Goal: Task Accomplishment & Management: Manage account settings

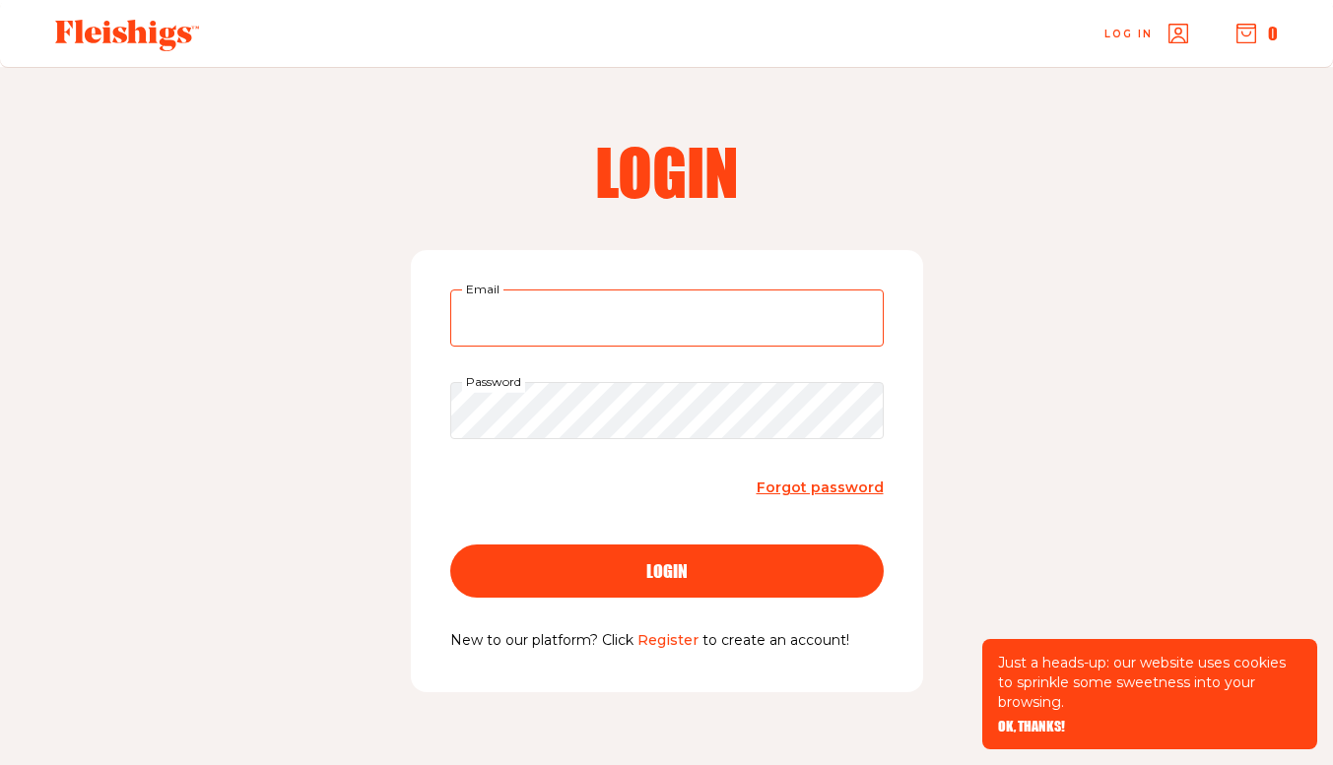
click at [563, 310] on input "Email" at bounding box center [666, 318] width 433 height 57
type input "[EMAIL_ADDRESS][DOMAIN_NAME]"
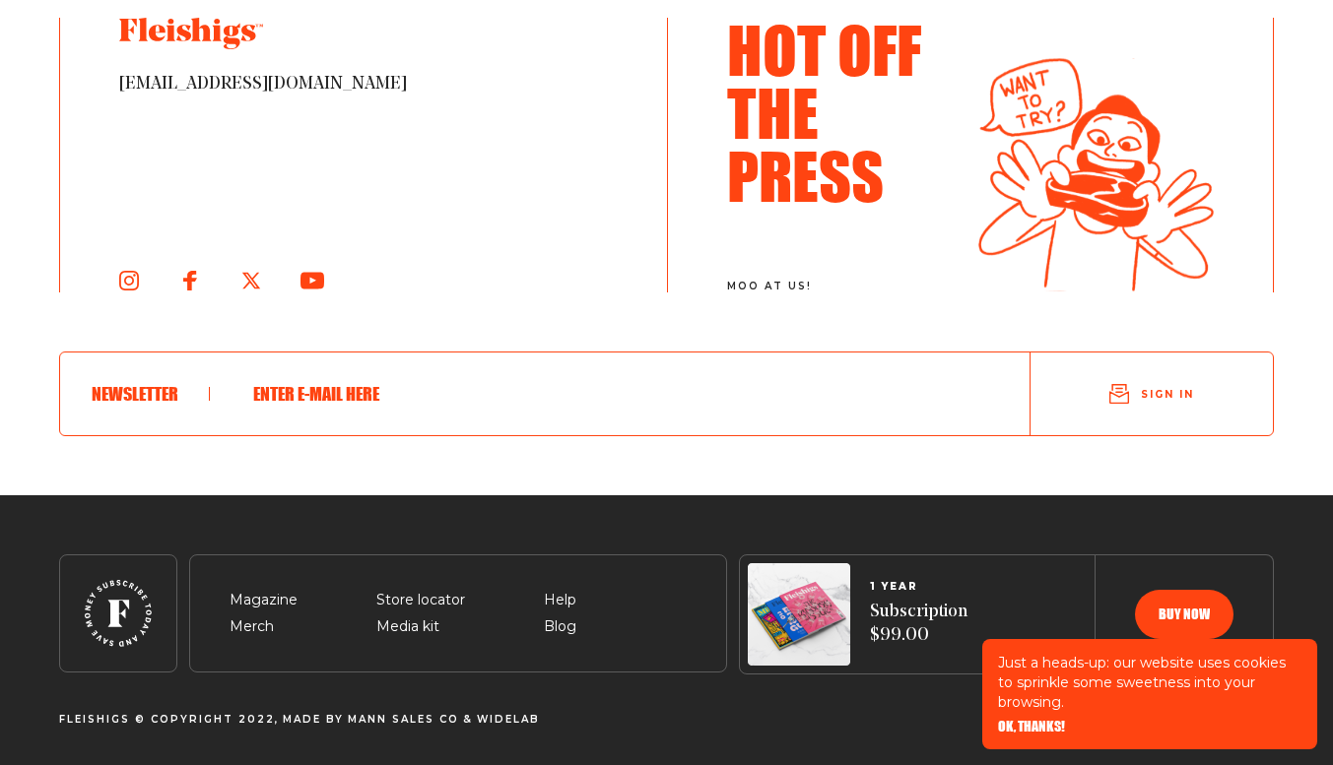
scroll to position [10755, 0]
click at [562, 589] on span "Help" at bounding box center [560, 578] width 33 height 24
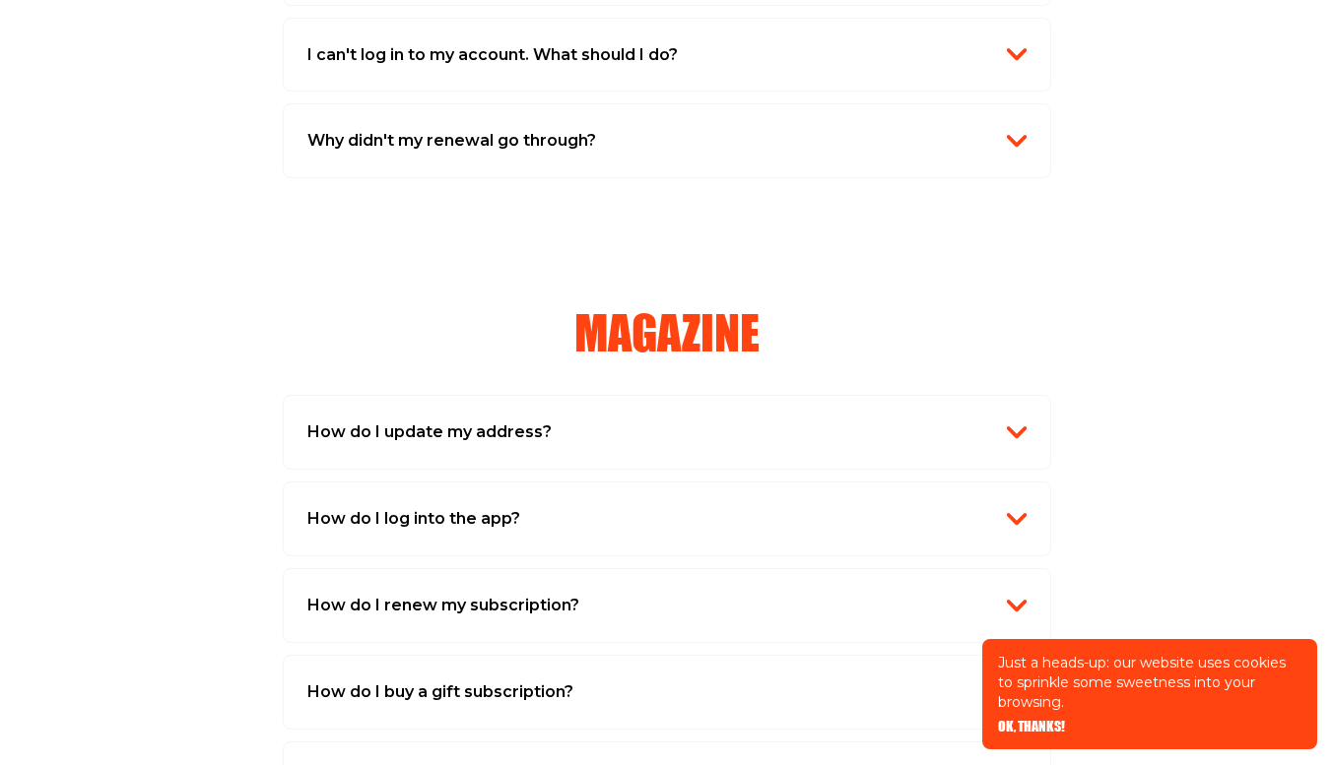
scroll to position [1413, 0]
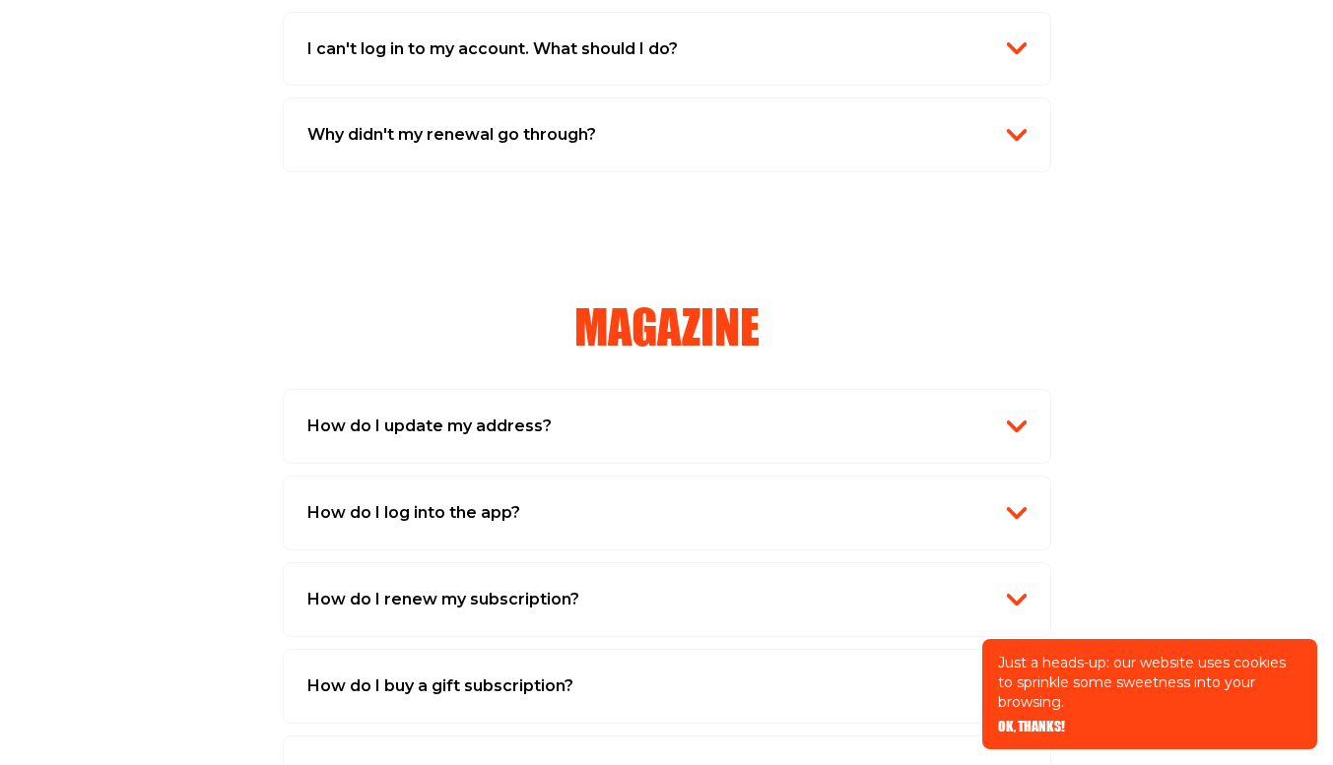
click at [1017, 426] on img "button" at bounding box center [1017, 427] width 20 height 20
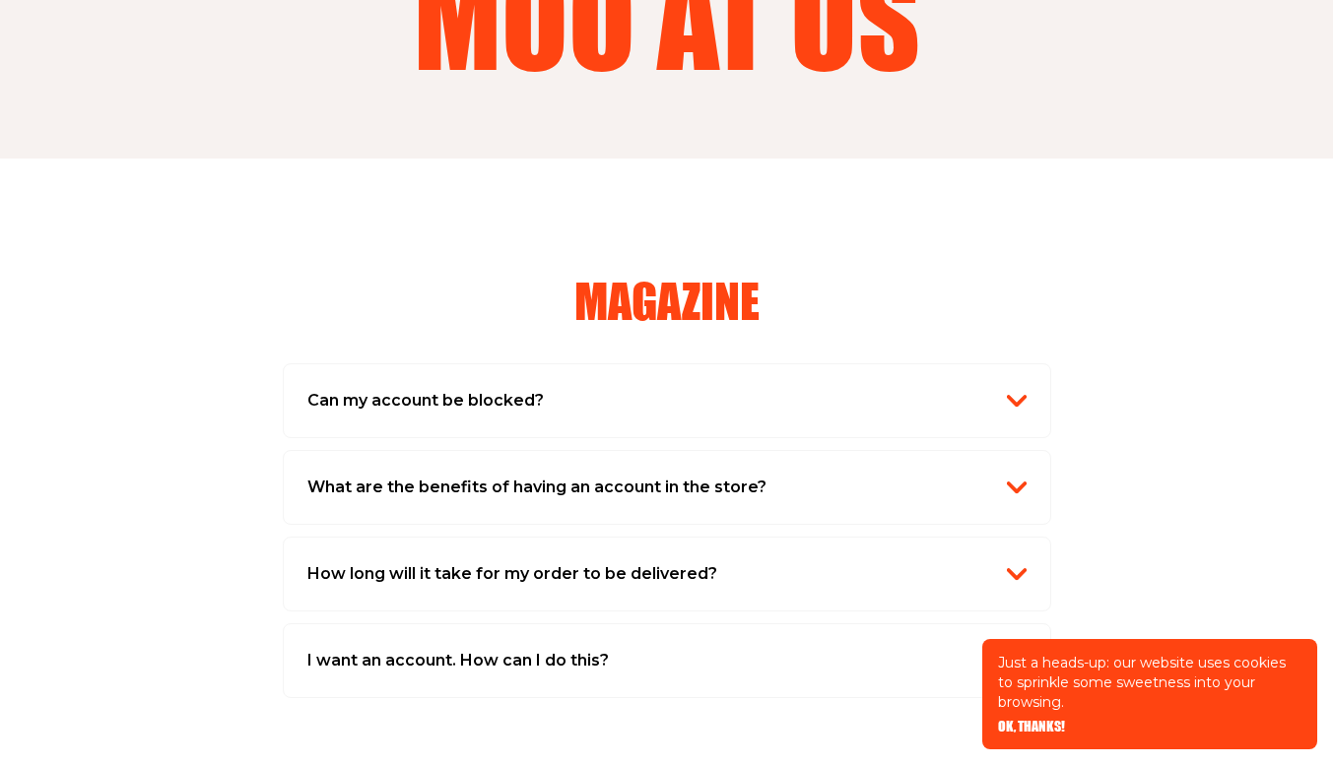
scroll to position [0, 0]
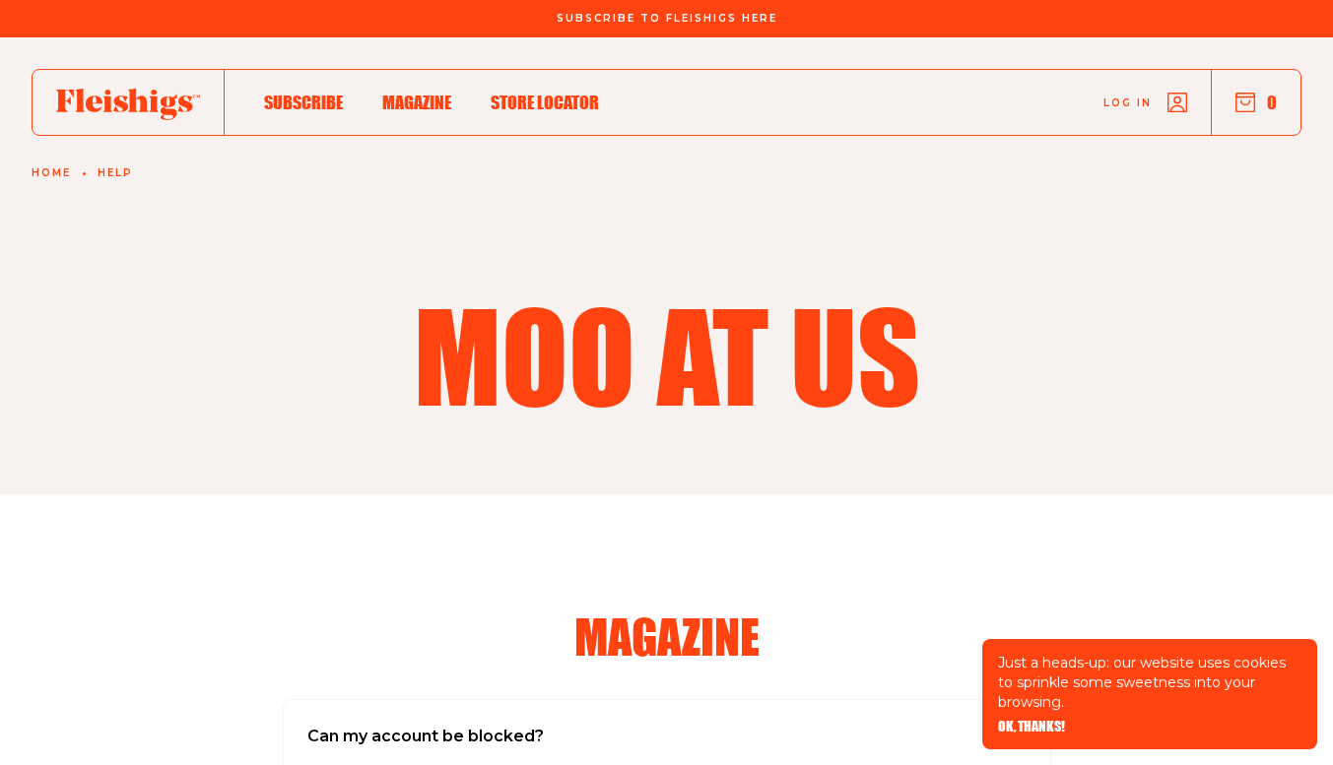
click at [203, 311] on div "Moo at us" at bounding box center [666, 355] width 1215 height 122
click at [318, 93] on span "Subscribe" at bounding box center [303, 82] width 79 height 22
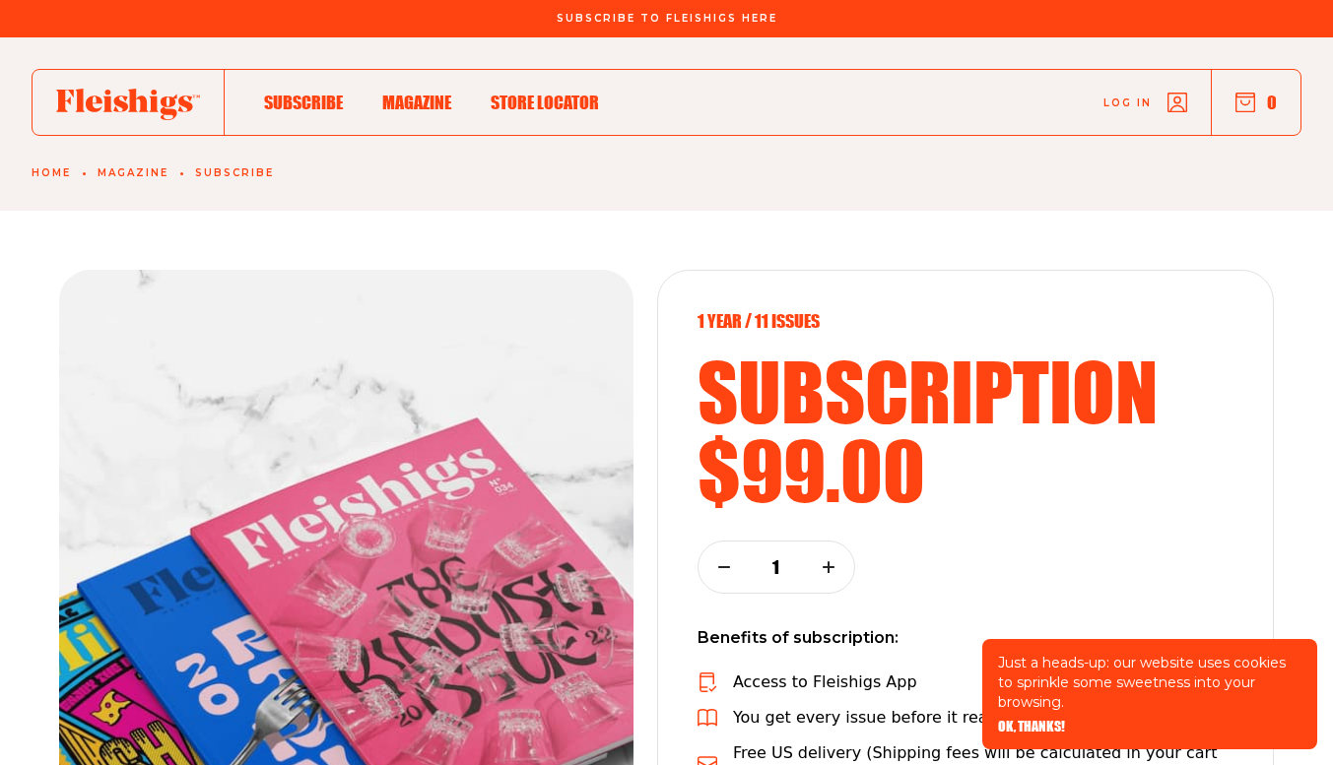
click at [318, 93] on span "Subscribe" at bounding box center [303, 82] width 79 height 22
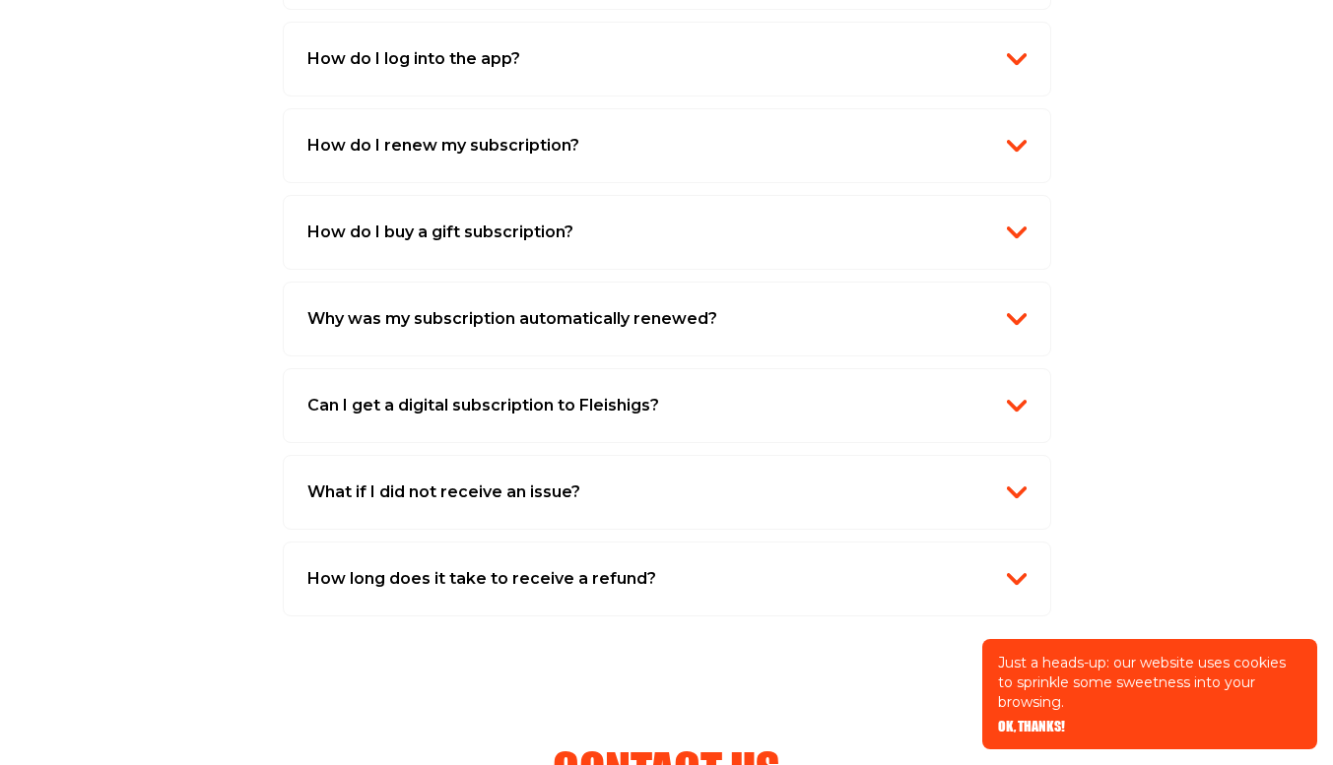
scroll to position [1862, 0]
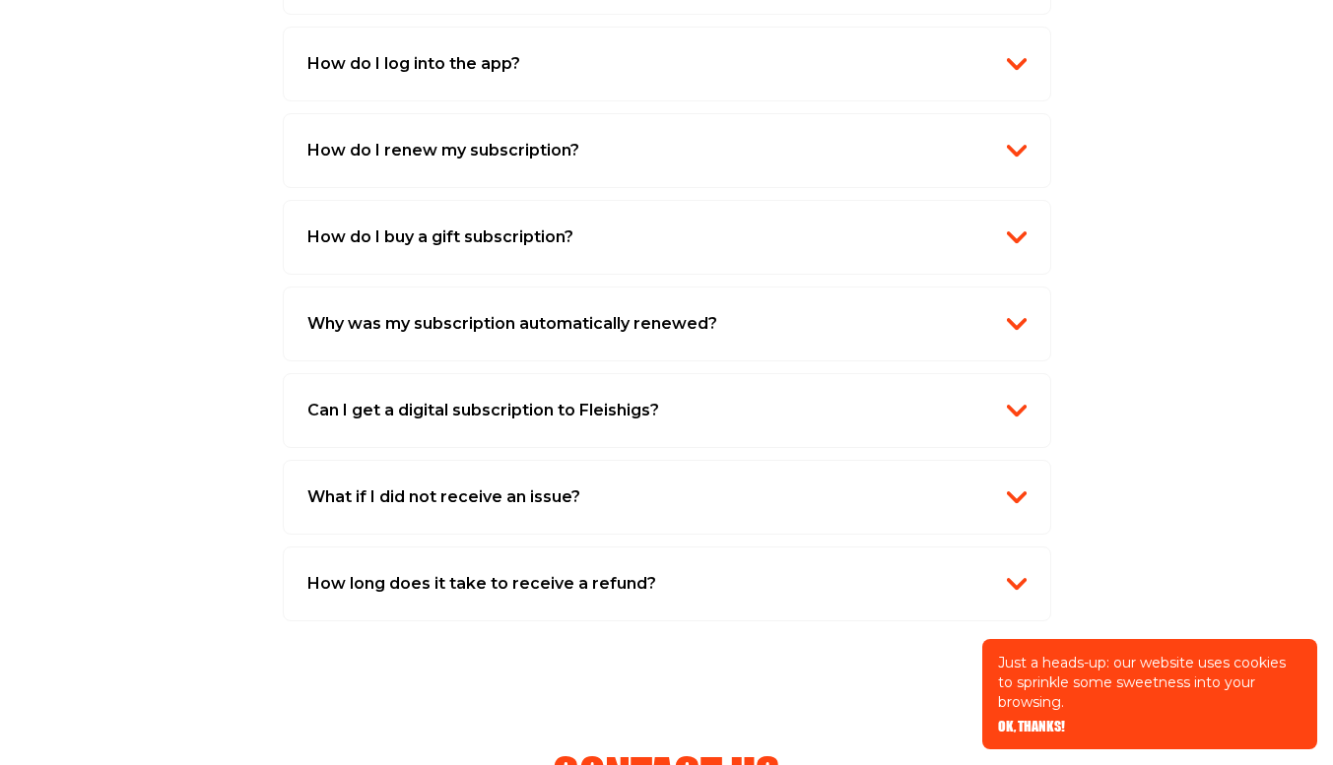
click at [396, 145] on h2 "How do I renew my subscription?" at bounding box center [443, 151] width 272 height 26
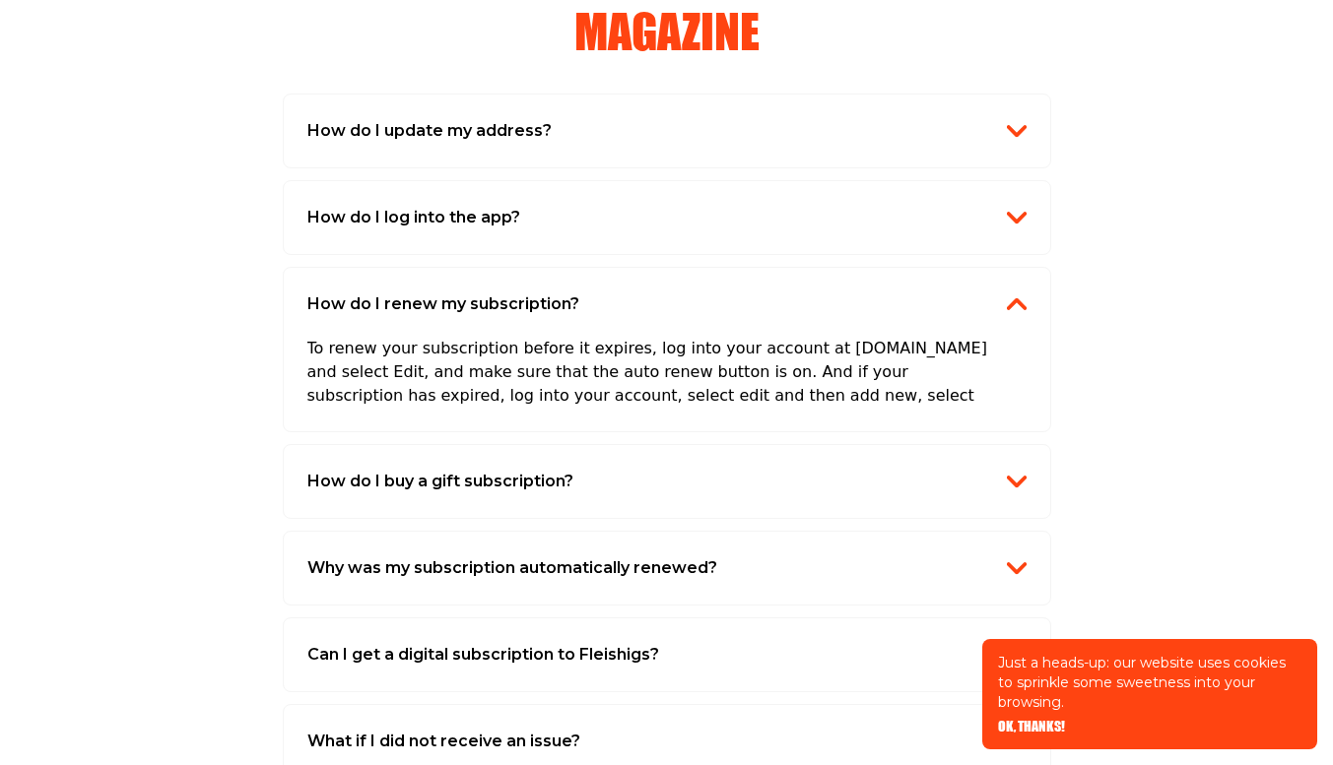
scroll to position [1706, 0]
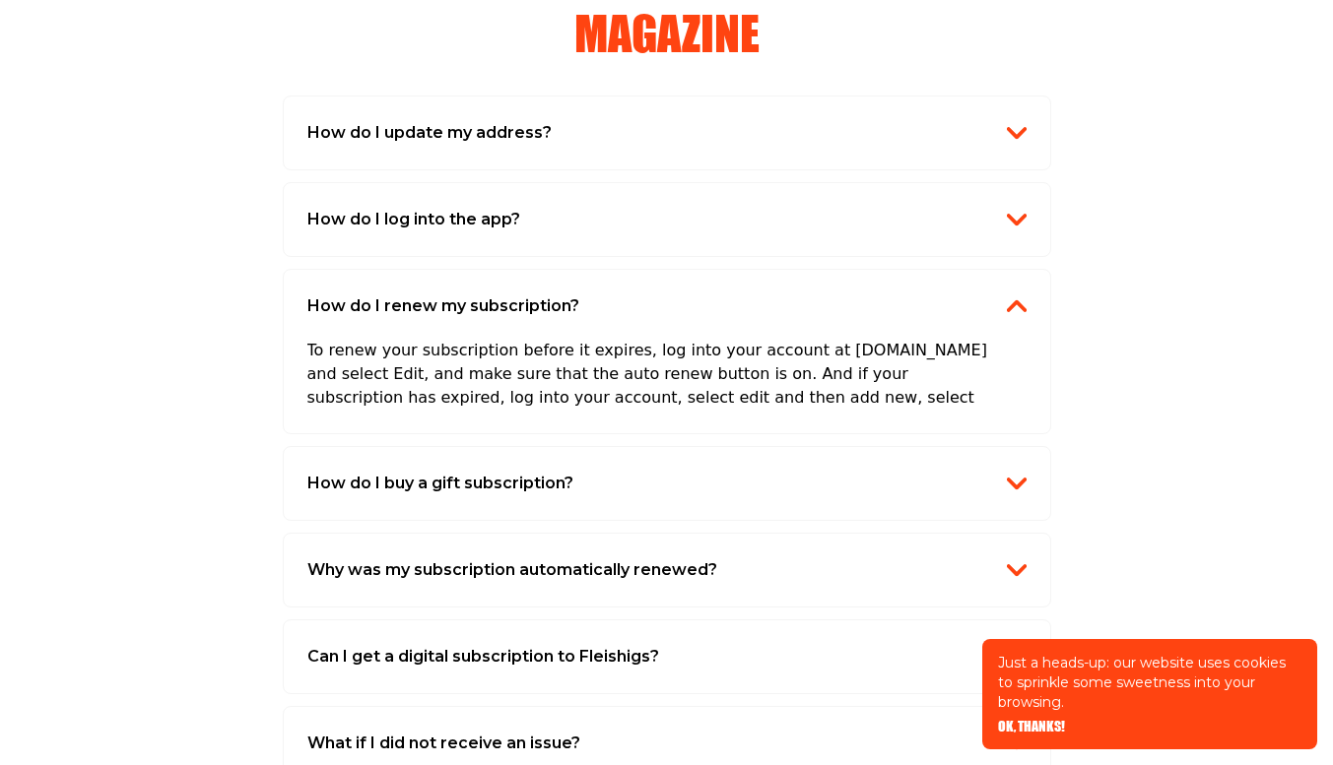
click at [395, 138] on h2 "How do I update my address?" at bounding box center [429, 133] width 244 height 26
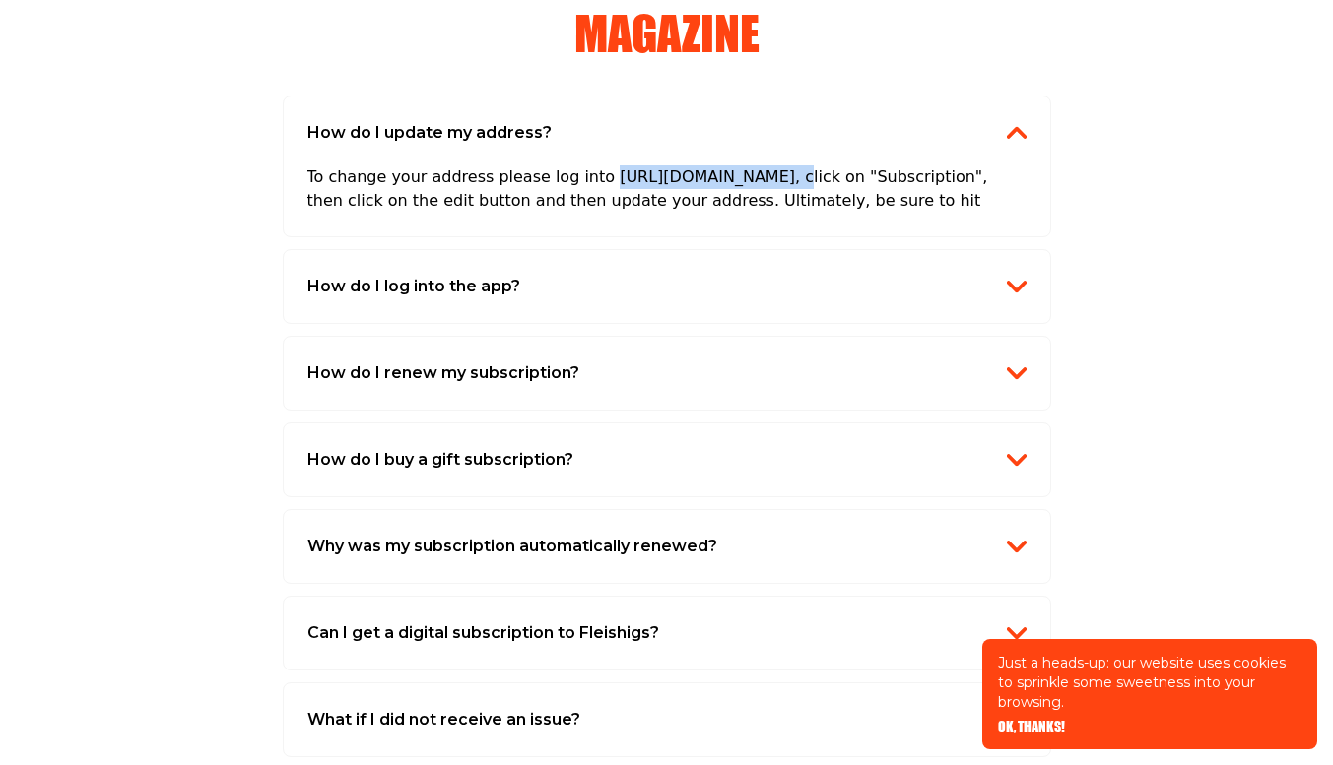
drag, startPoint x: 582, startPoint y: 180, endPoint x: 723, endPoint y: 178, distance: 140.9
click at [723, 178] on p "To change your address please log into [URL][DOMAIN_NAME], click on "Subscripti…" at bounding box center [666, 191] width 719 height 91
copy p "[URL][DOMAIN_NAME]"
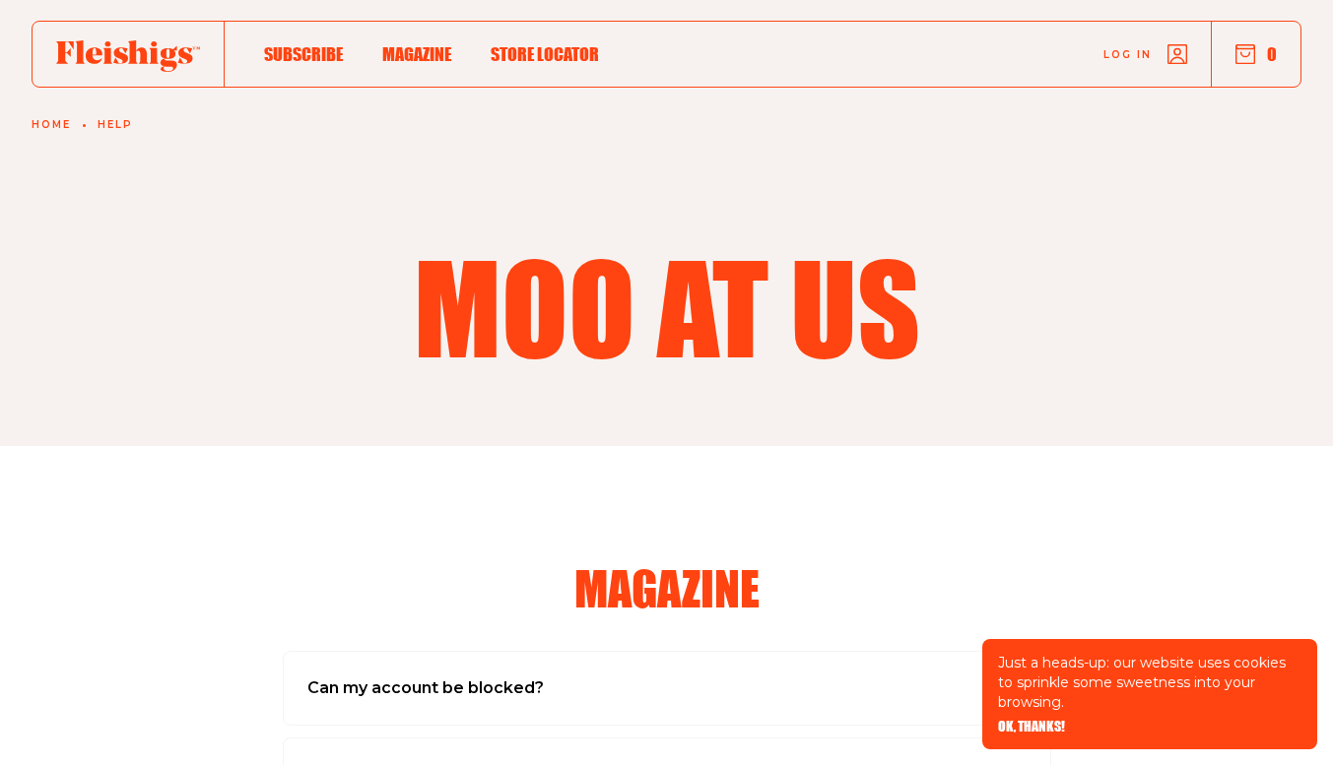
scroll to position [0, 0]
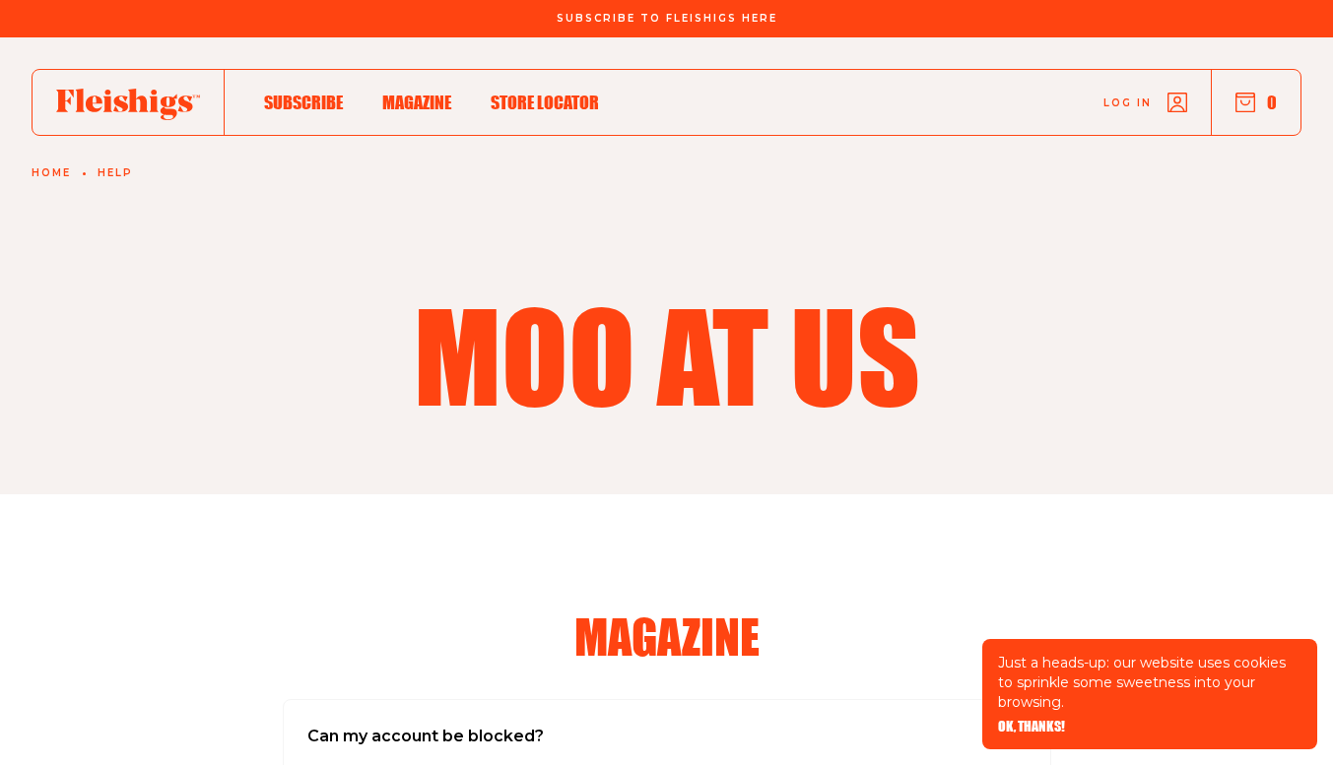
click at [44, 169] on link "Home" at bounding box center [51, 173] width 39 height 12
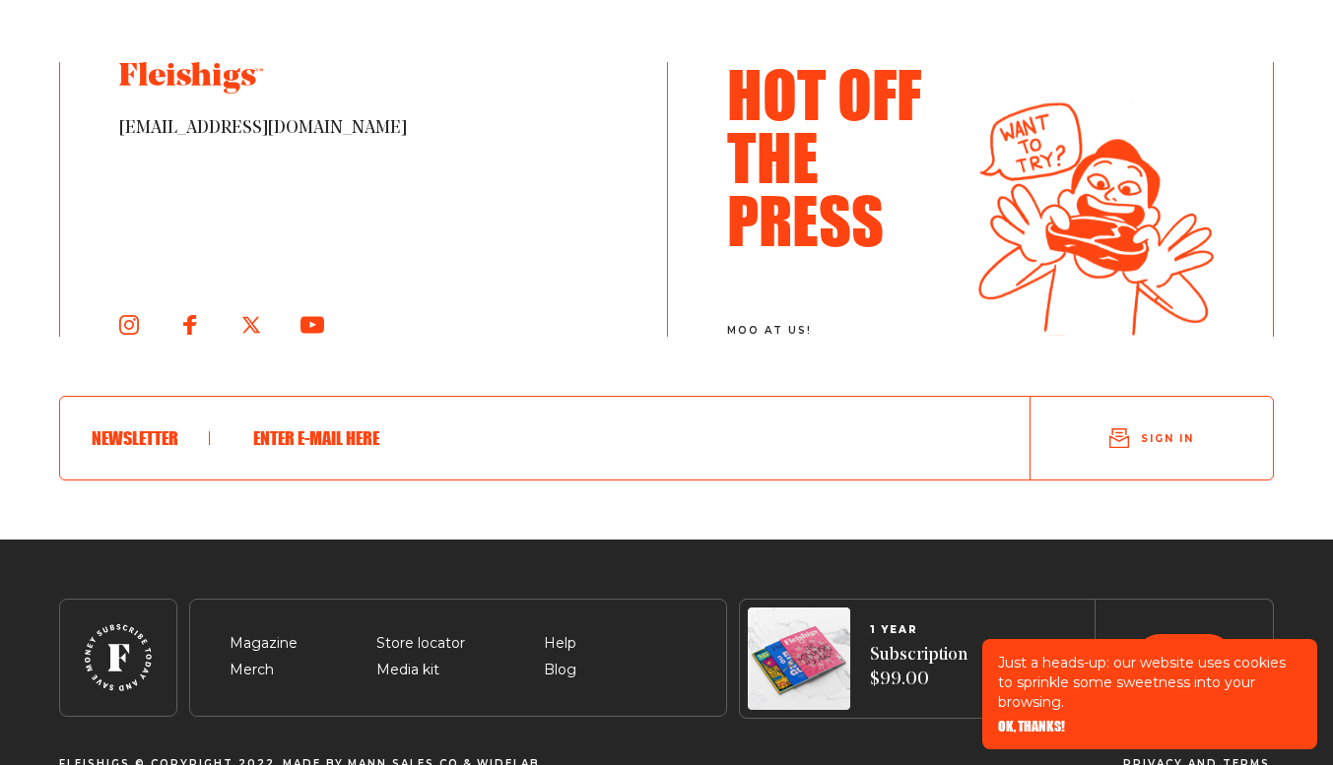
scroll to position [4532, 0]
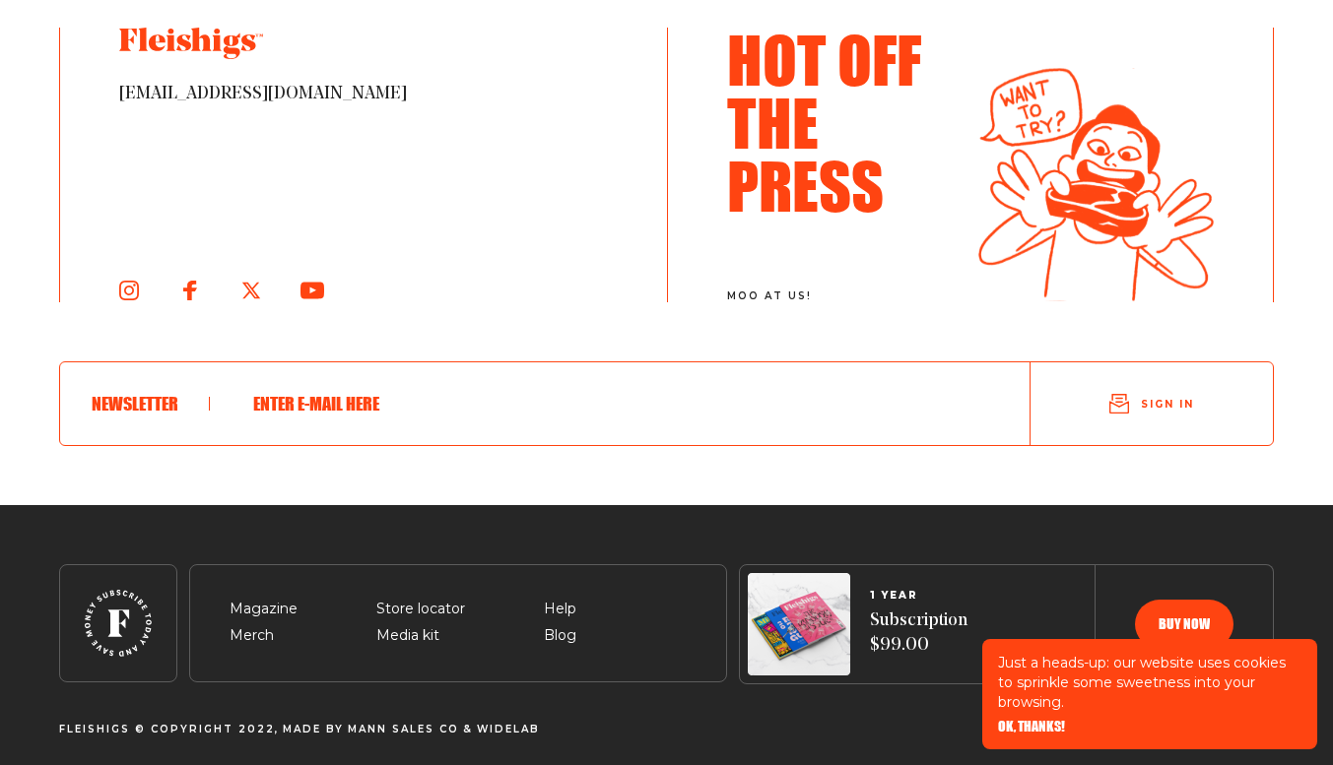
click at [1131, 406] on button "Sign in" at bounding box center [1152, 403] width 242 height 67
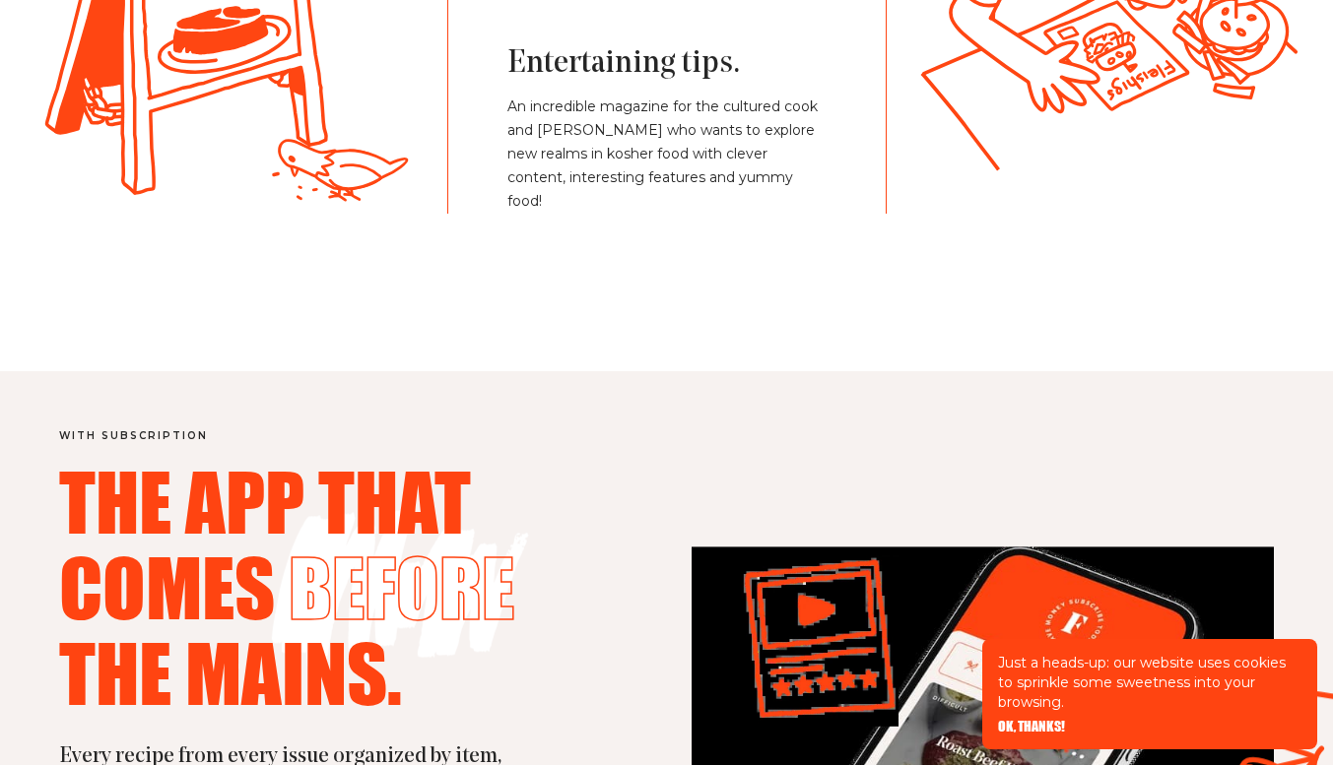
scroll to position [1791, 0]
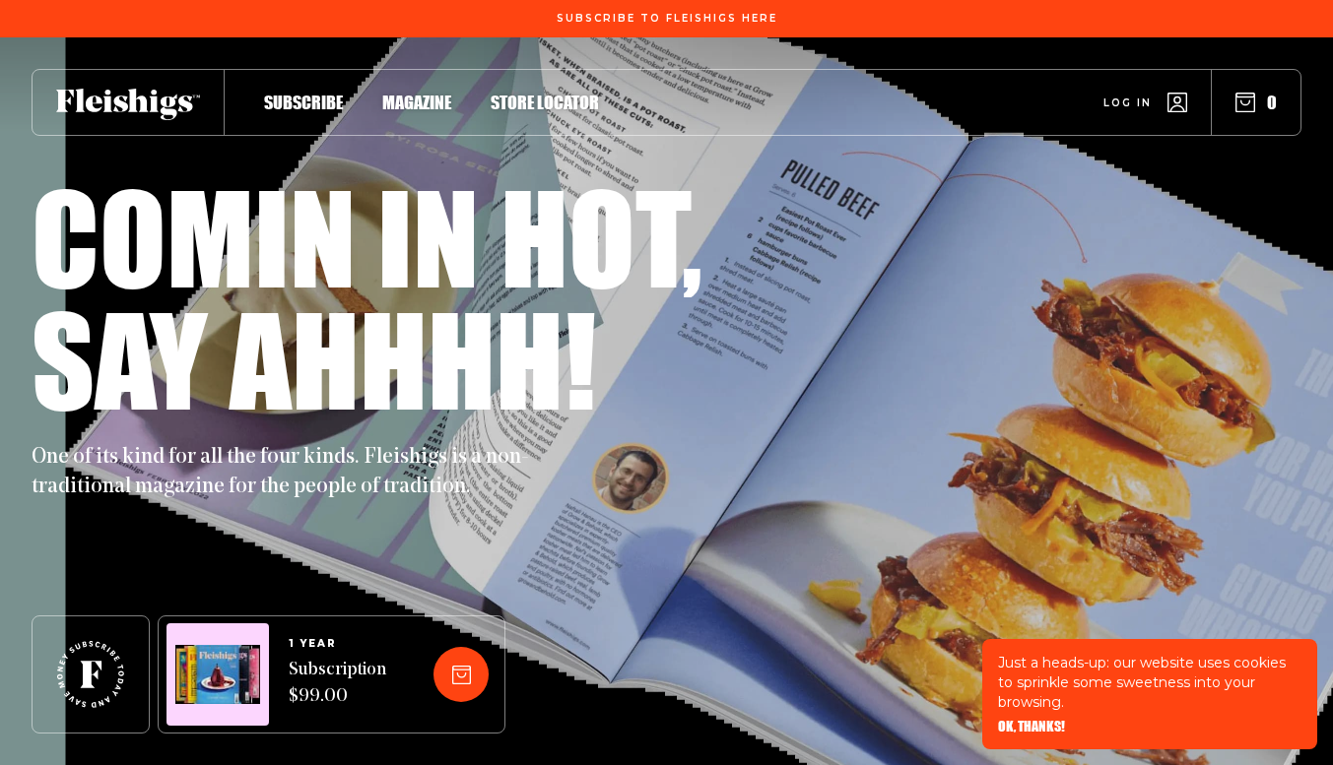
click at [1121, 96] on span "Log in" at bounding box center [1127, 88] width 48 height 15
